Goal: Task Accomplishment & Management: Manage account settings

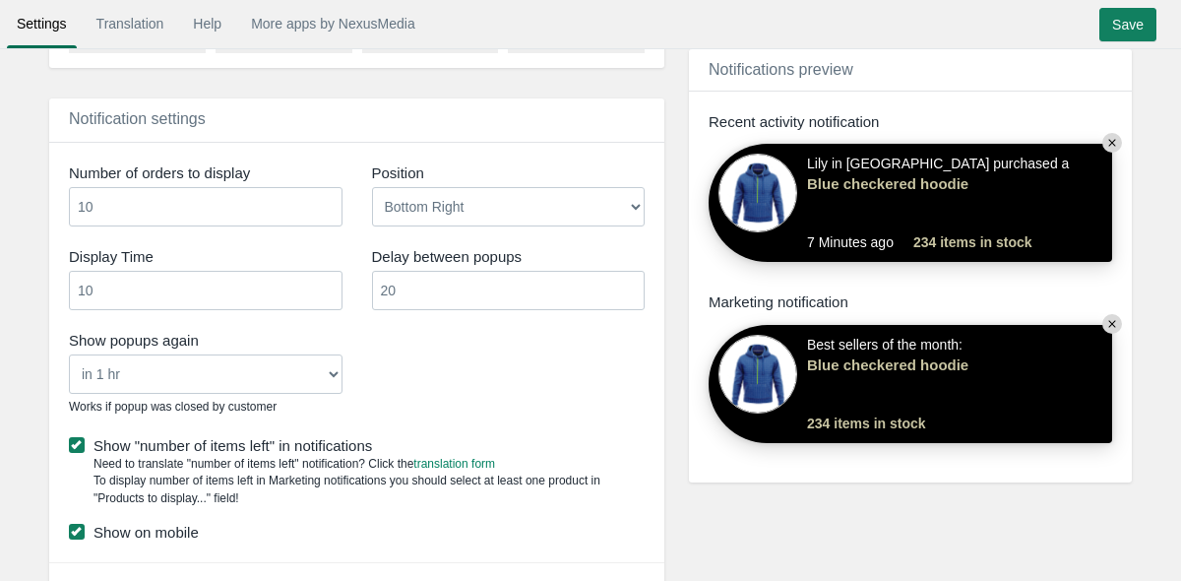
scroll to position [1198, 0]
click at [244, 194] on input "10" at bounding box center [206, 204] width 274 height 39
type input "5"
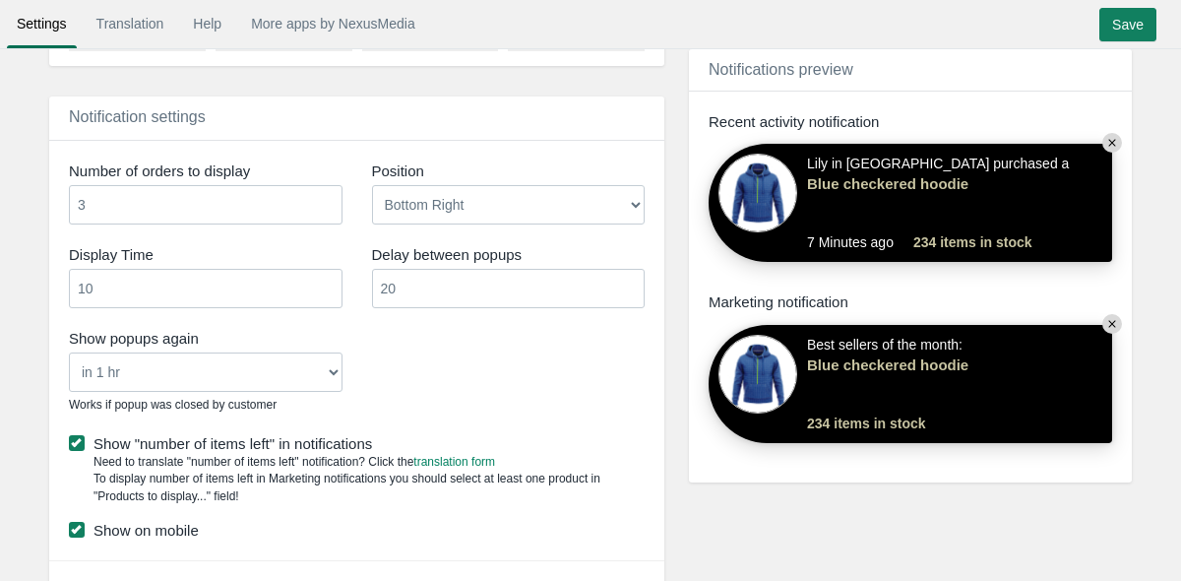
type input "3"
click at [454, 285] on input "20" at bounding box center [509, 288] width 274 height 39
type input "2"
type input "30"
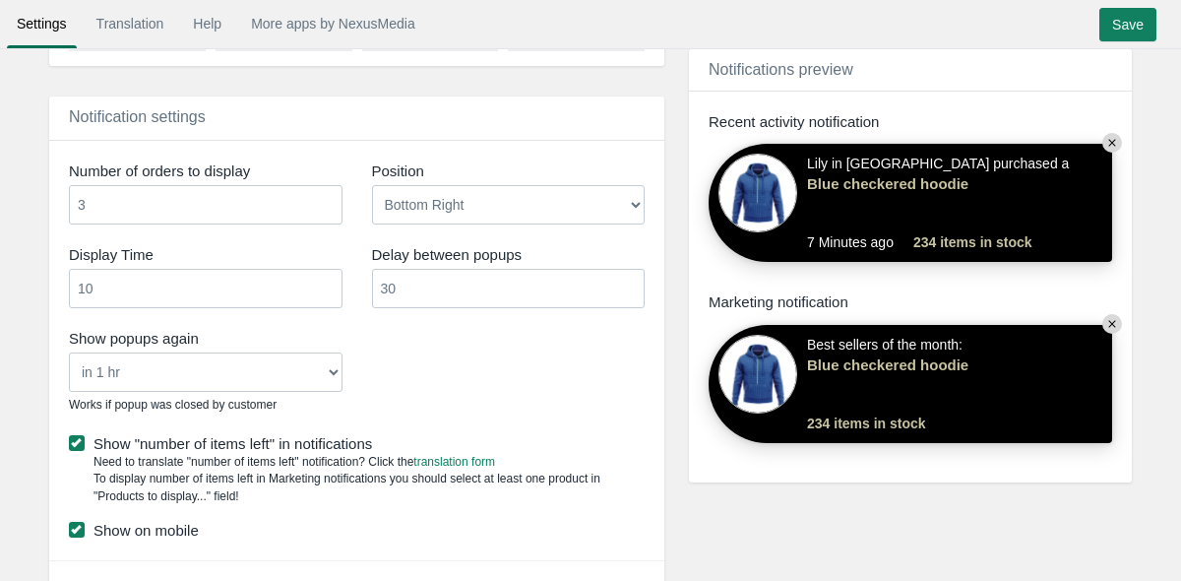
click at [435, 370] on div "Show popups again Never in 1 hr in 4 hrs in 8 hrs in 24 hrs Works if popup was …" at bounding box center [356, 373] width 605 height 100
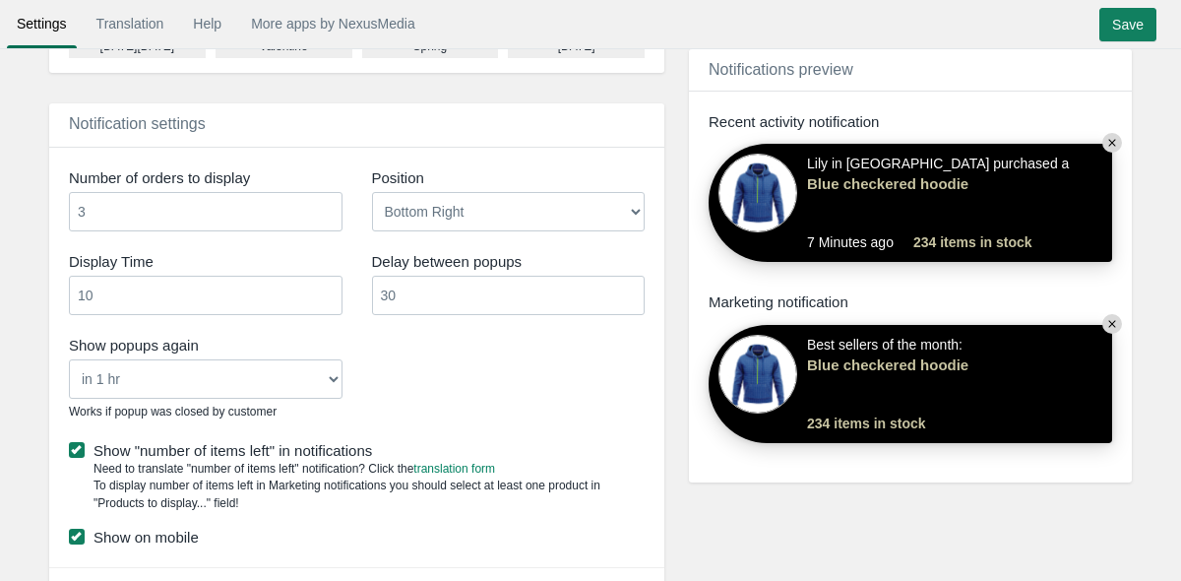
scroll to position [1362, 0]
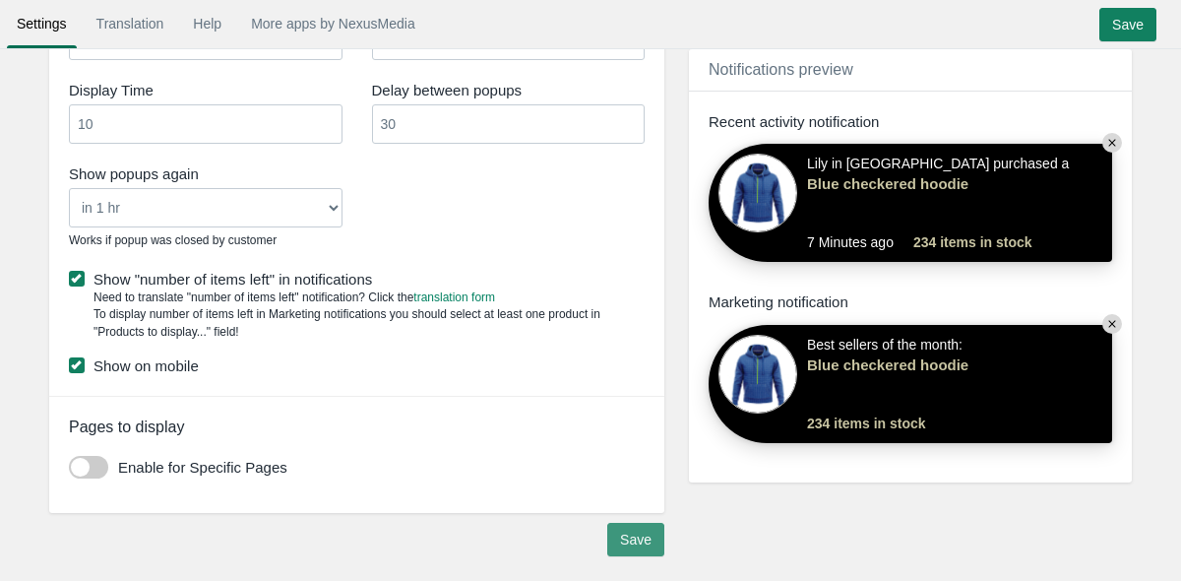
click at [642, 531] on input "Save" at bounding box center [635, 539] width 57 height 33
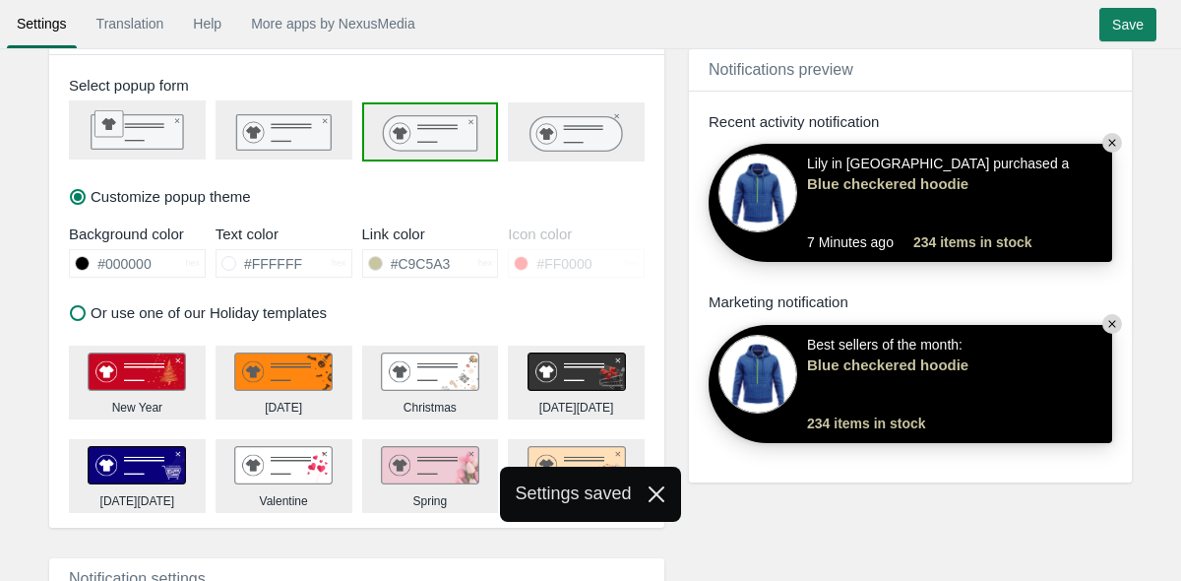
scroll to position [732, 0]
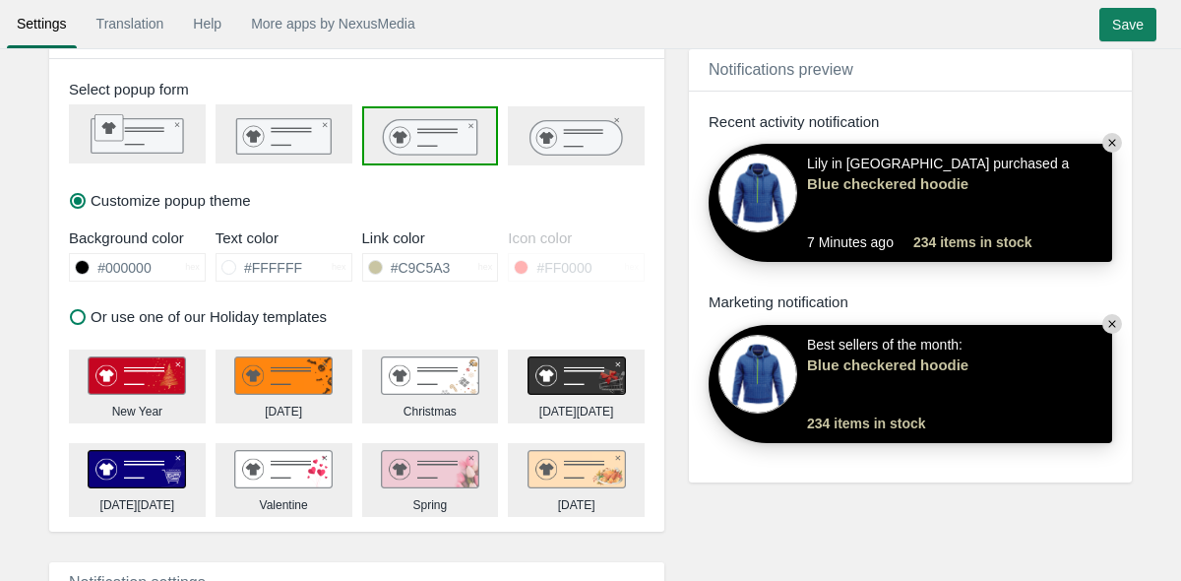
click at [259, 384] on img at bounding box center [283, 375] width 98 height 39
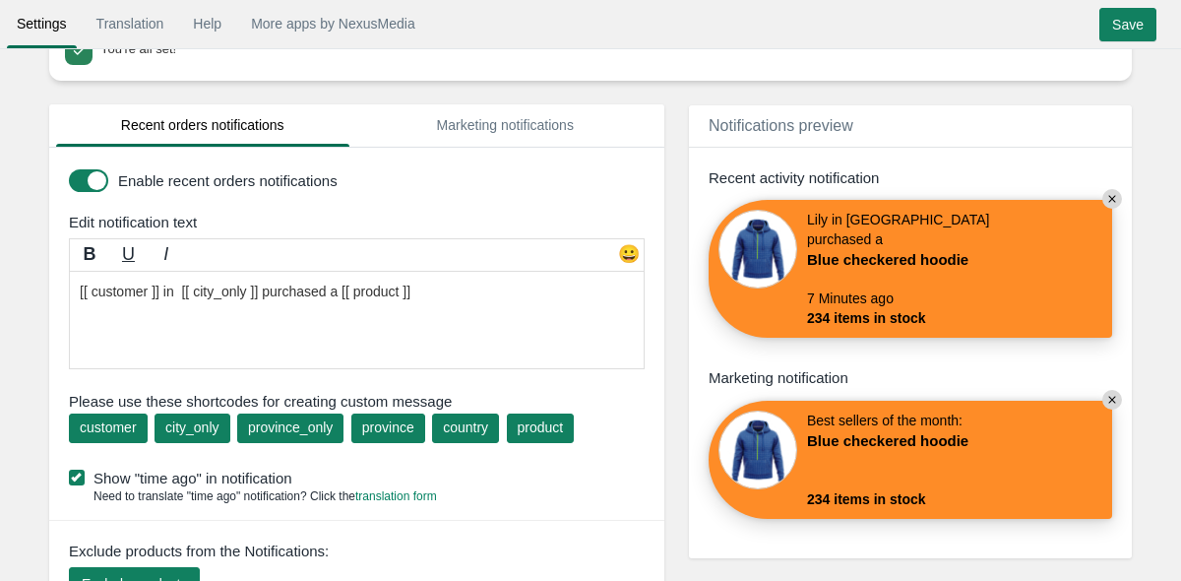
scroll to position [0, 0]
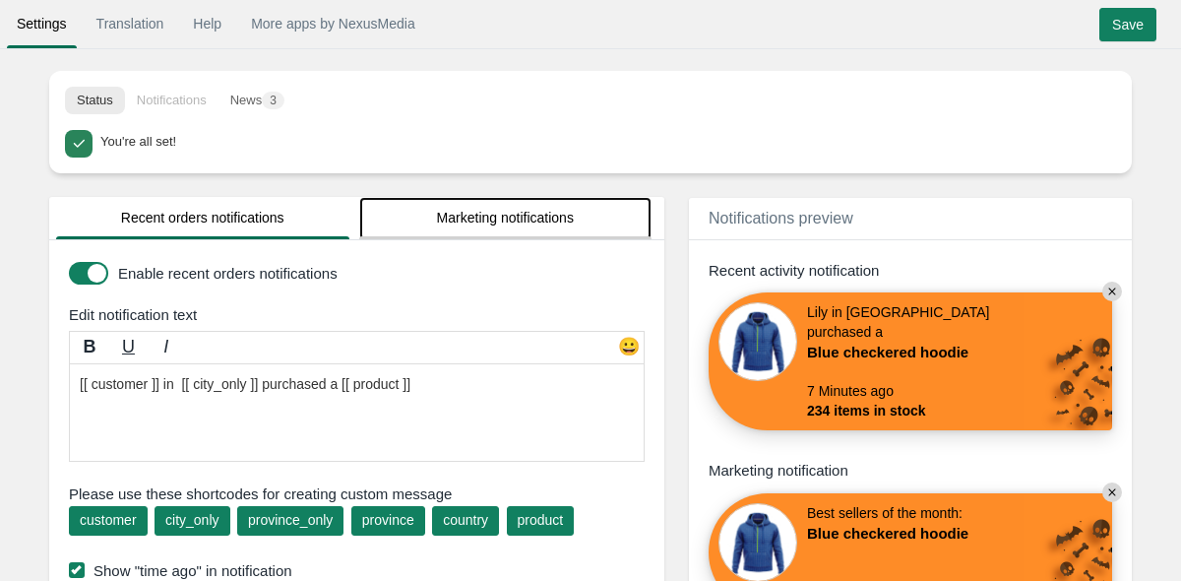
click at [433, 222] on link "Marketing notifications" at bounding box center [505, 218] width 293 height 42
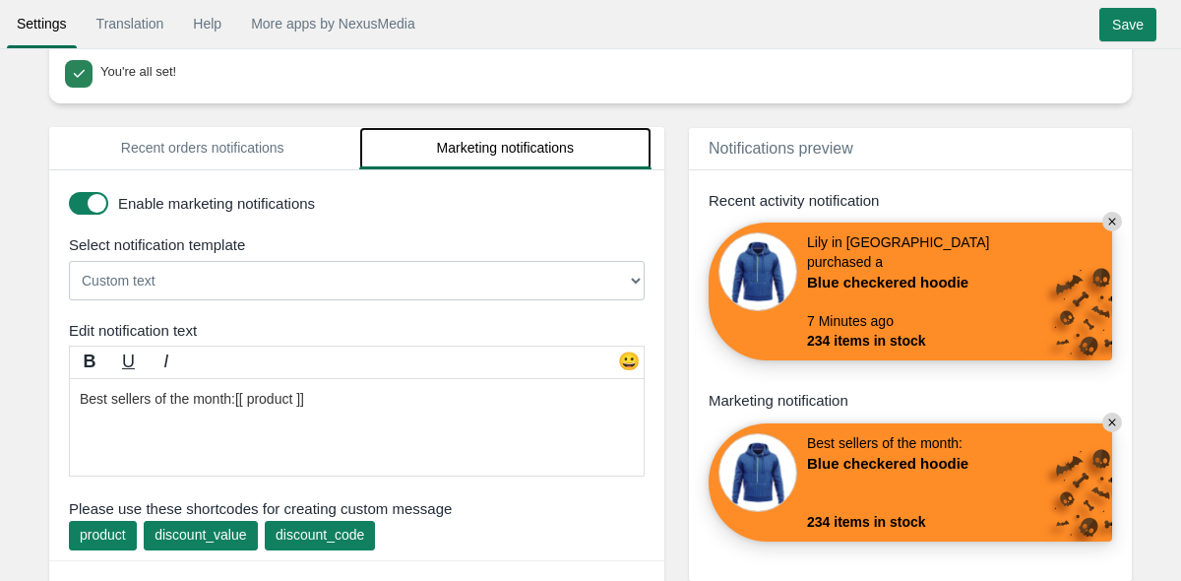
scroll to position [34, 0]
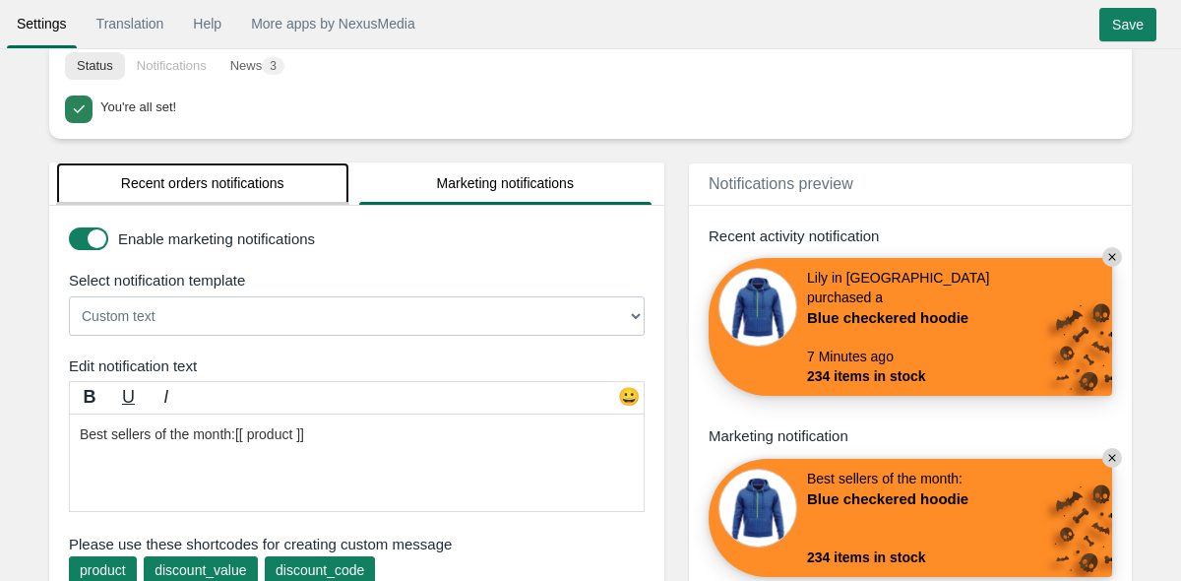
click at [260, 183] on link "Recent orders notifications" at bounding box center [202, 183] width 293 height 42
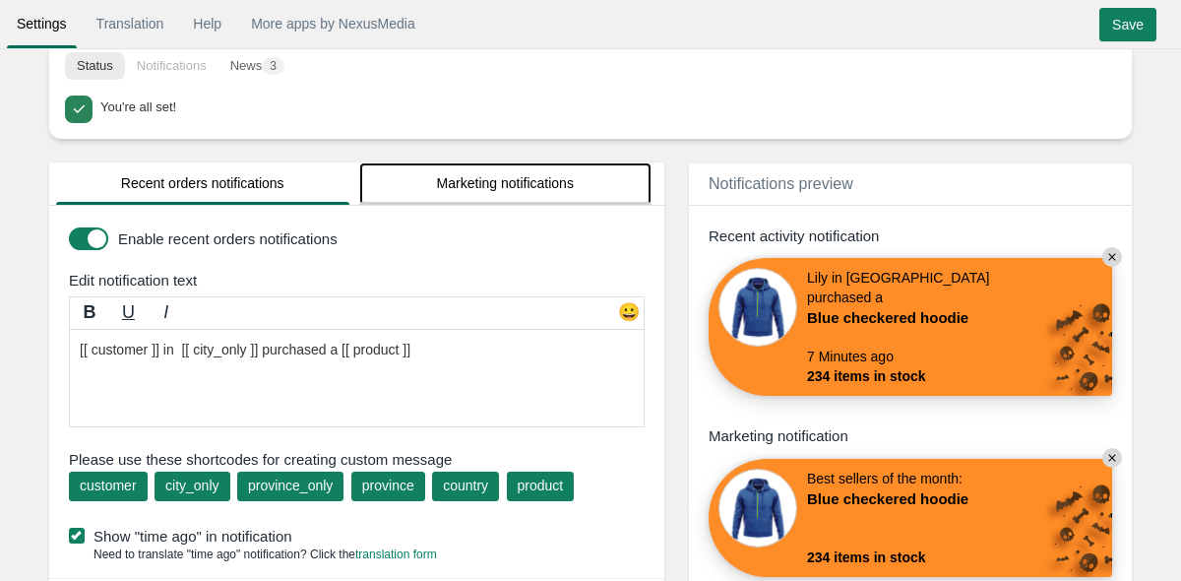
click at [451, 196] on link "Marketing notifications" at bounding box center [505, 183] width 293 height 42
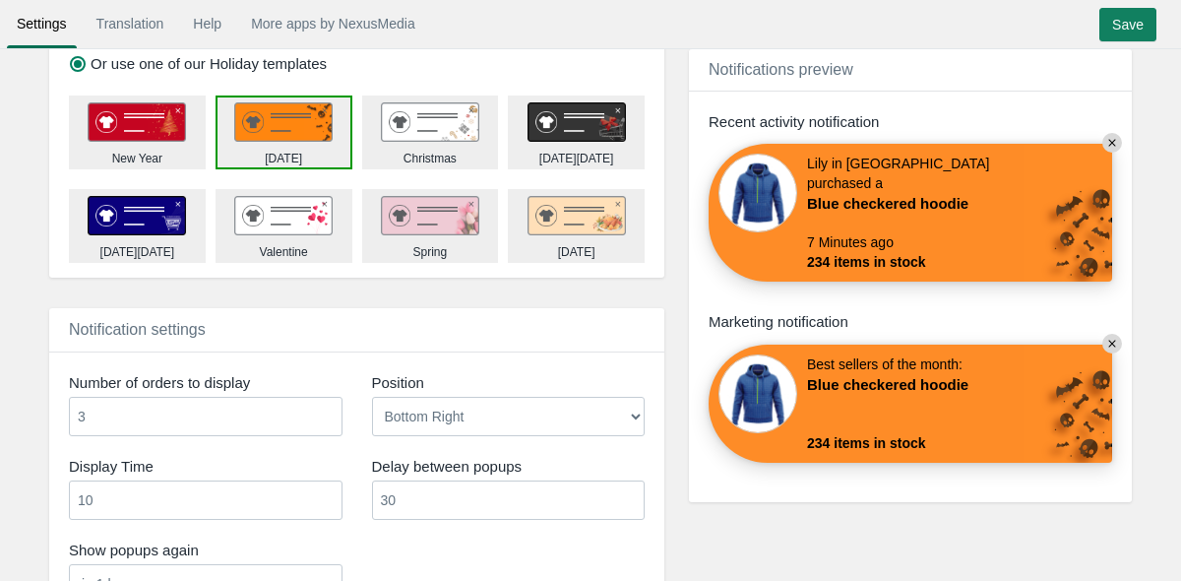
scroll to position [1908, 0]
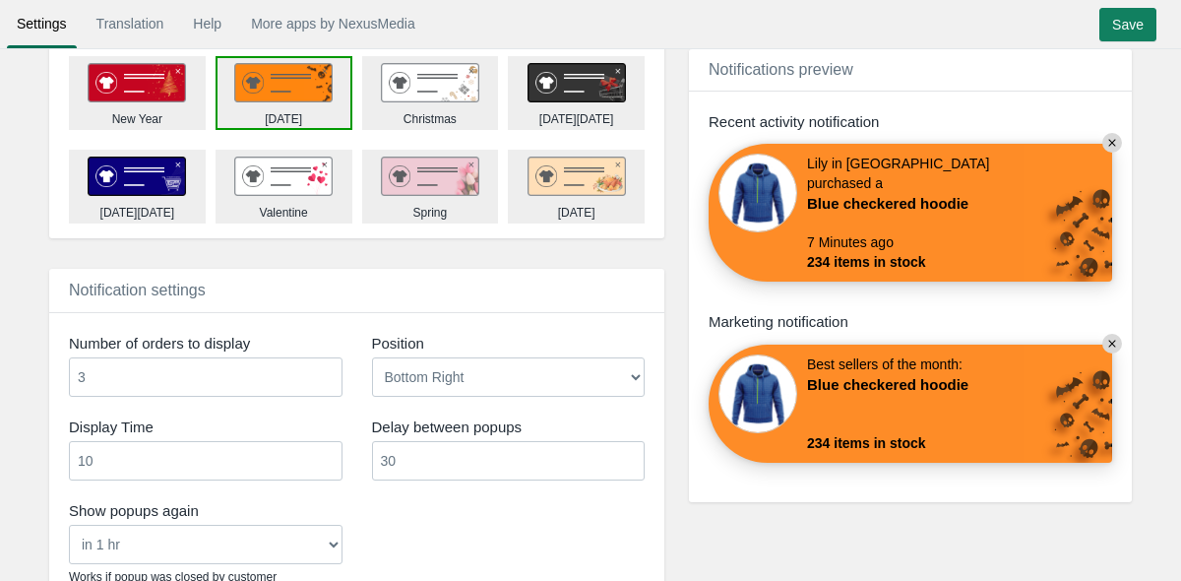
click at [274, 83] on img at bounding box center [283, 82] width 98 height 39
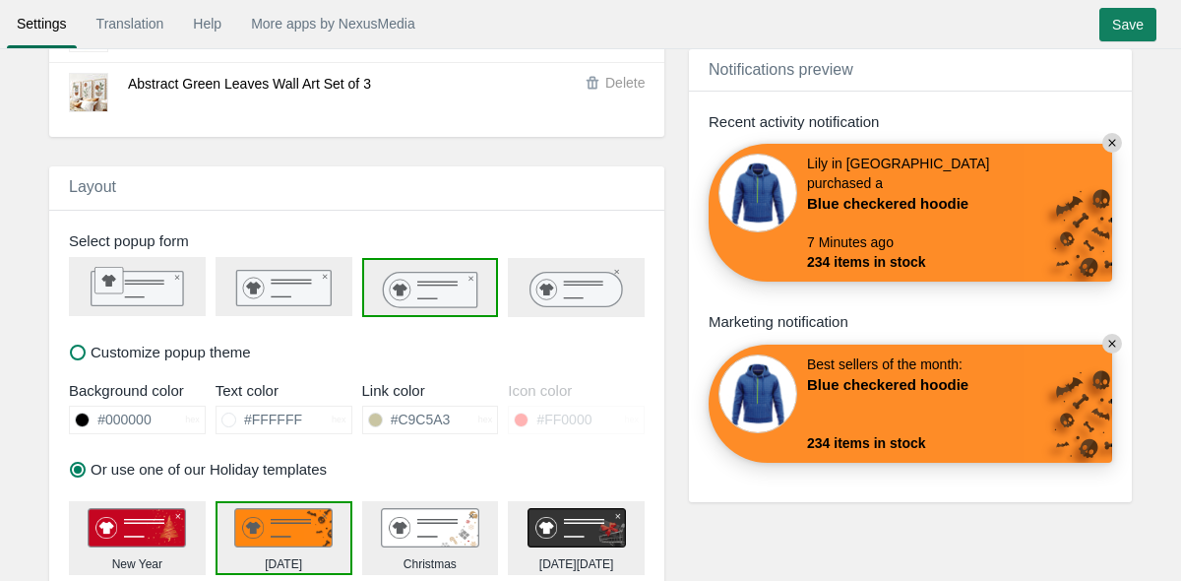
scroll to position [1461, 0]
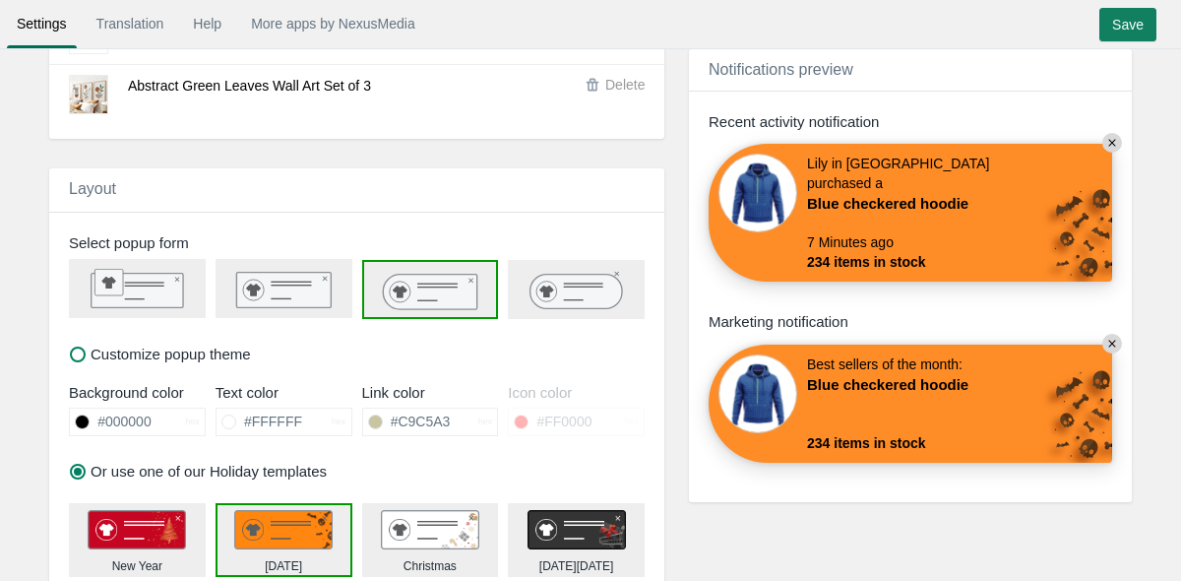
click at [429, 520] on img at bounding box center [430, 529] width 98 height 39
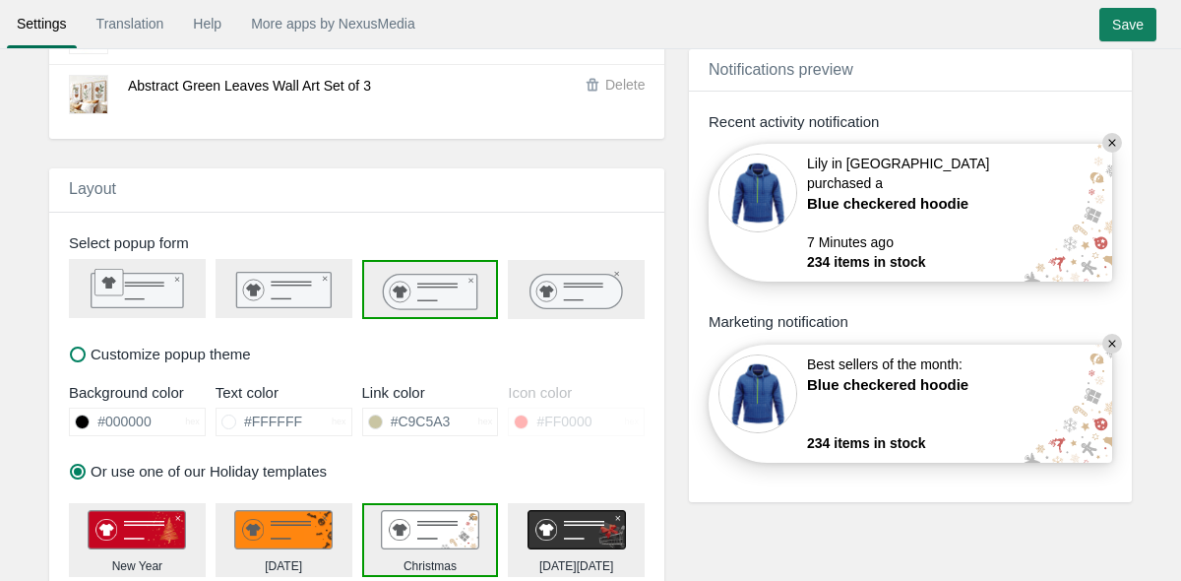
click at [315, 512] on img at bounding box center [283, 529] width 98 height 39
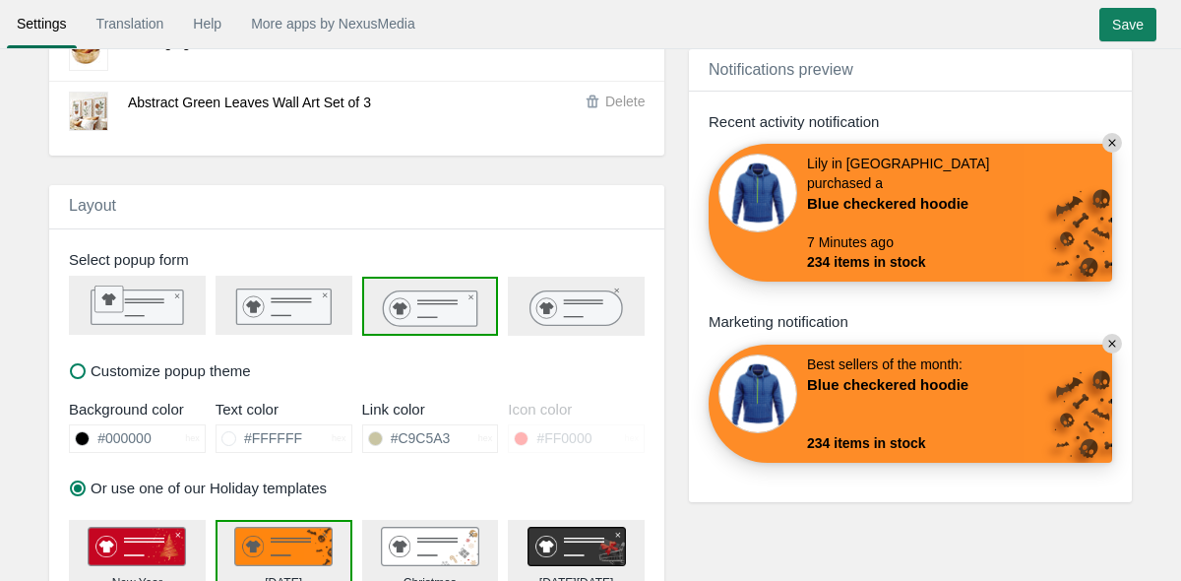
scroll to position [1435, 0]
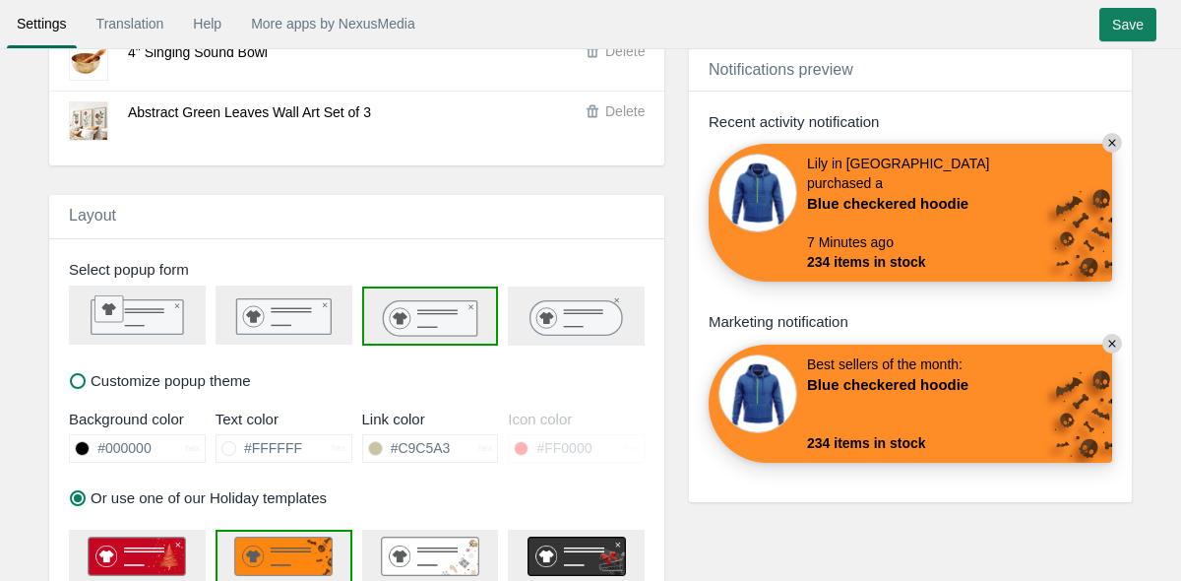
click at [1113, 345] on icon at bounding box center [1111, 342] width 7 height 7
click at [1124, 24] on input "Save" at bounding box center [1127, 24] width 57 height 33
